Goal: Check status

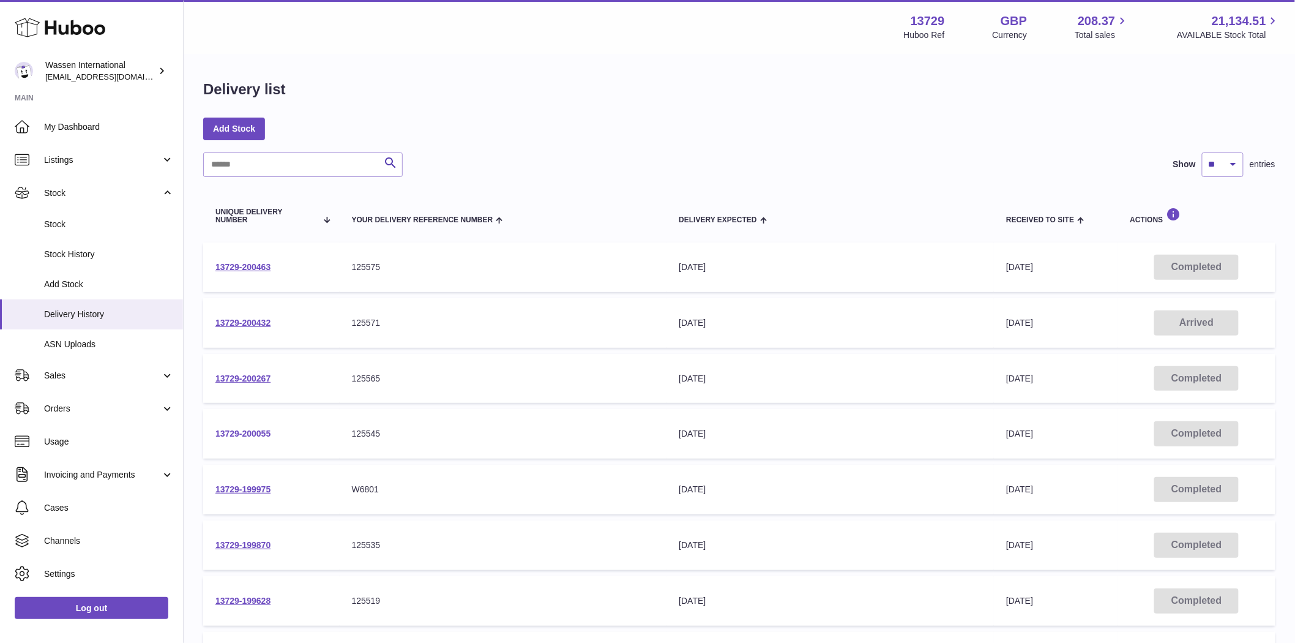
click at [231, 429] on link "13729-200055" at bounding box center [242, 433] width 55 height 10
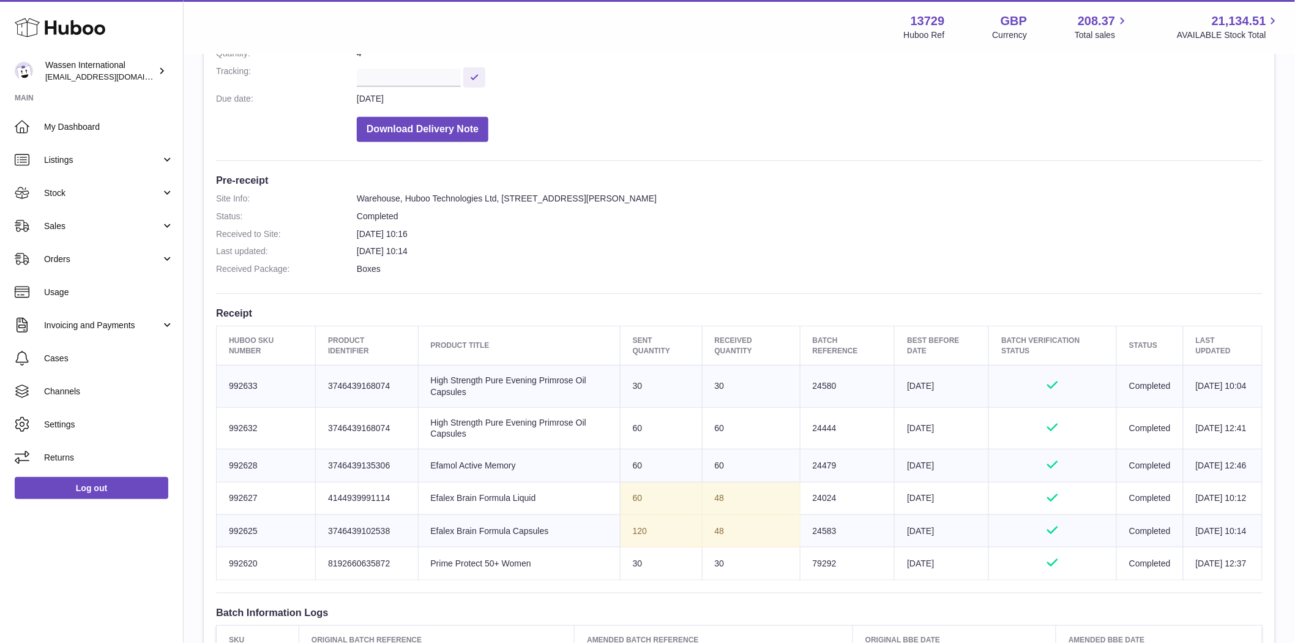
scroll to position [279, 0]
